Goal: Task Accomplishment & Management: Use online tool/utility

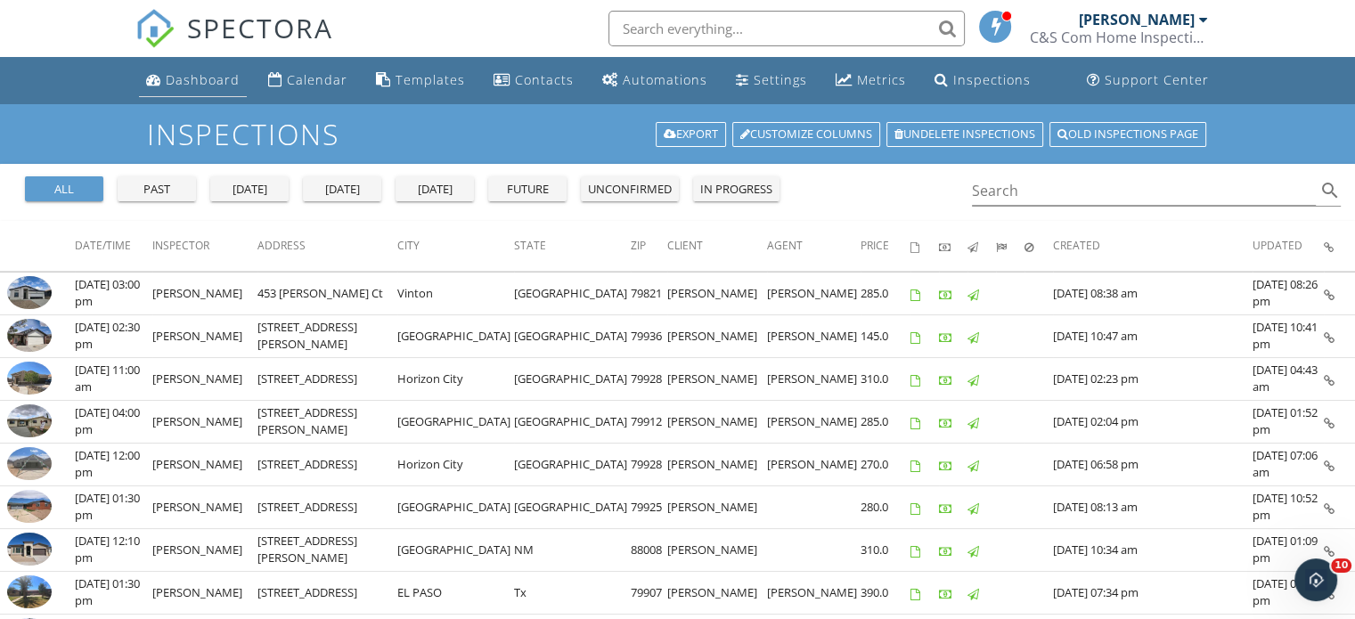
click at [217, 83] on div "Dashboard" at bounding box center [203, 79] width 74 height 17
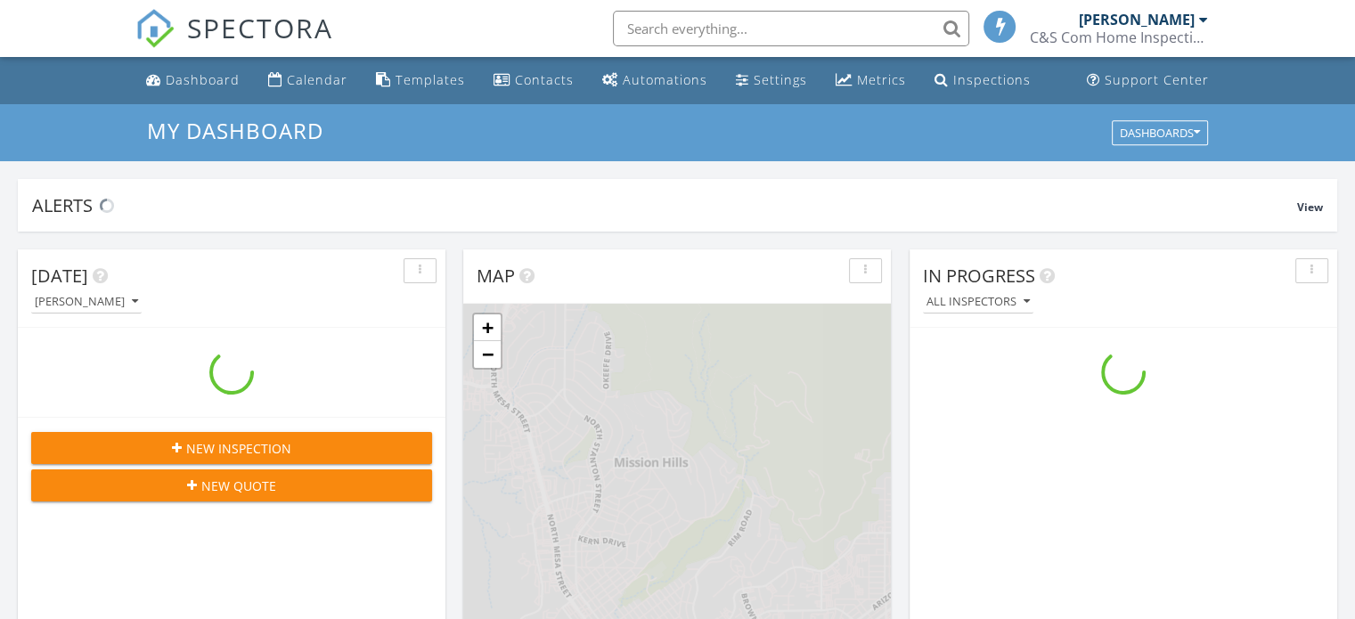
scroll to position [1649, 1382]
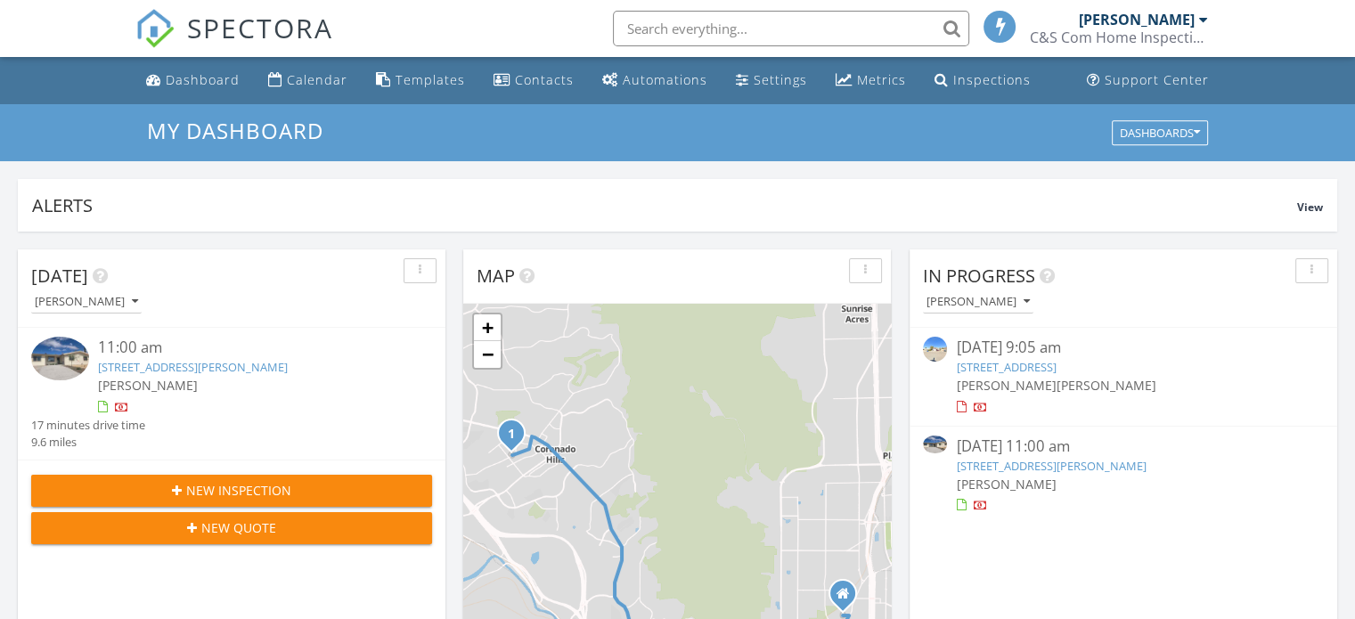
click at [207, 366] on link "[STREET_ADDRESS][PERSON_NAME]" at bounding box center [193, 367] width 190 height 16
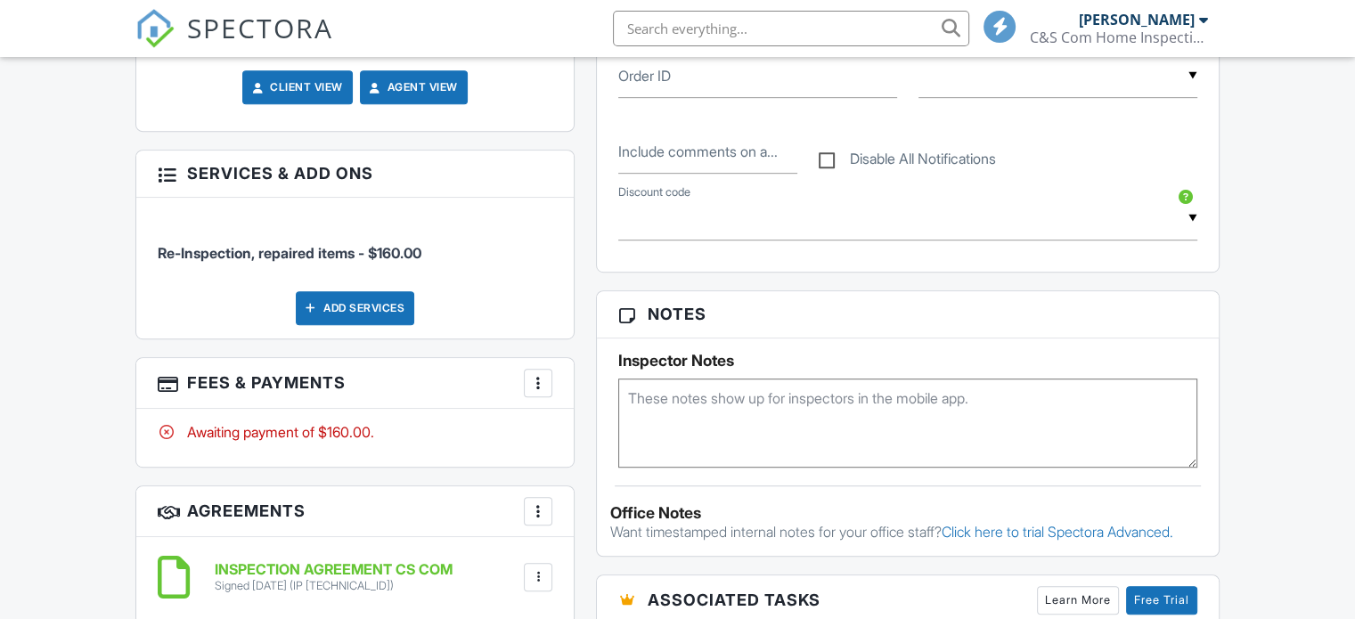
scroll to position [765, 0]
